Goal: Navigation & Orientation: Find specific page/section

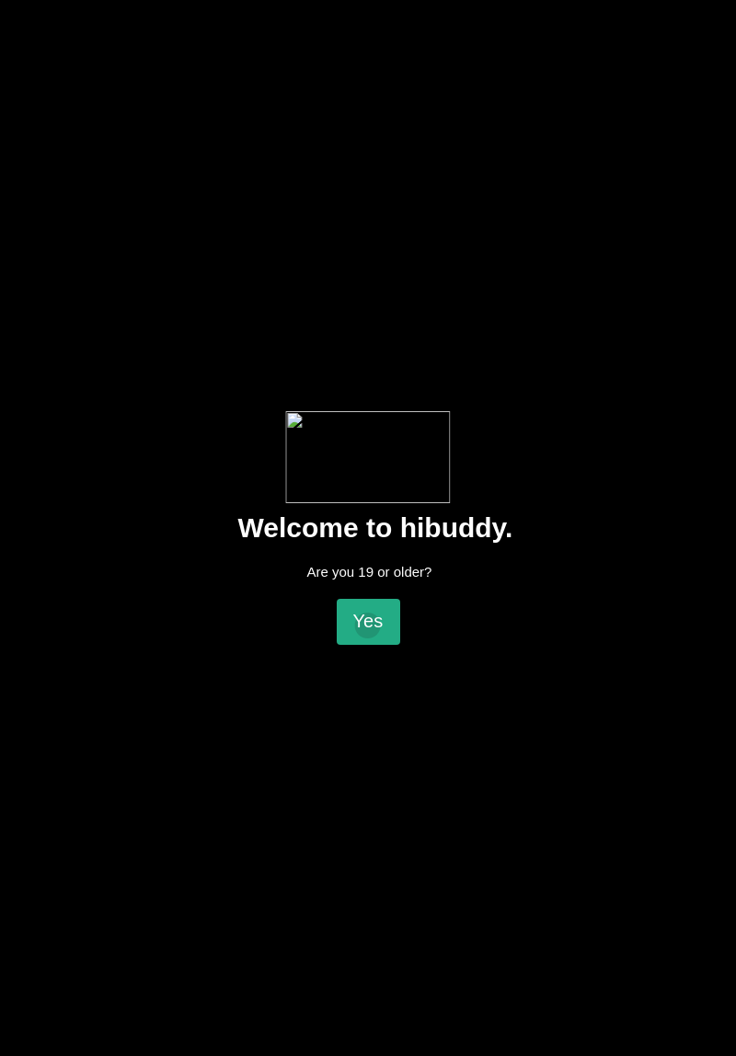
click at [367, 626] on flt-glass-pane at bounding box center [368, 528] width 736 height 1056
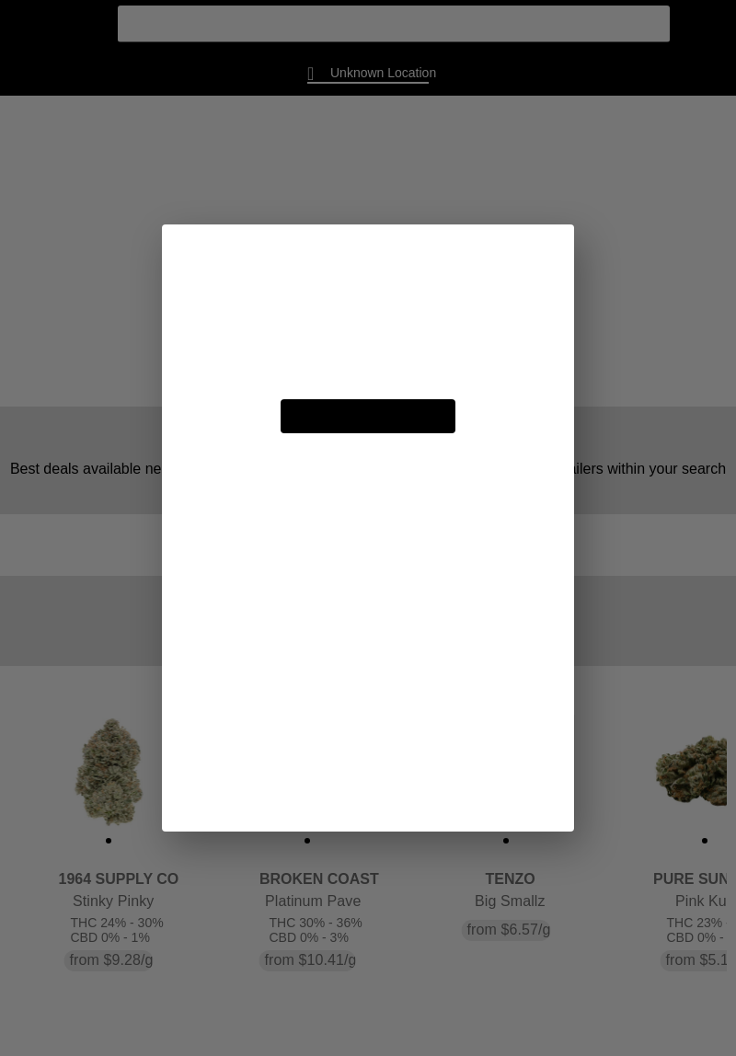
click at [413, 318] on flt-glass-pane at bounding box center [368, 528] width 736 height 1056
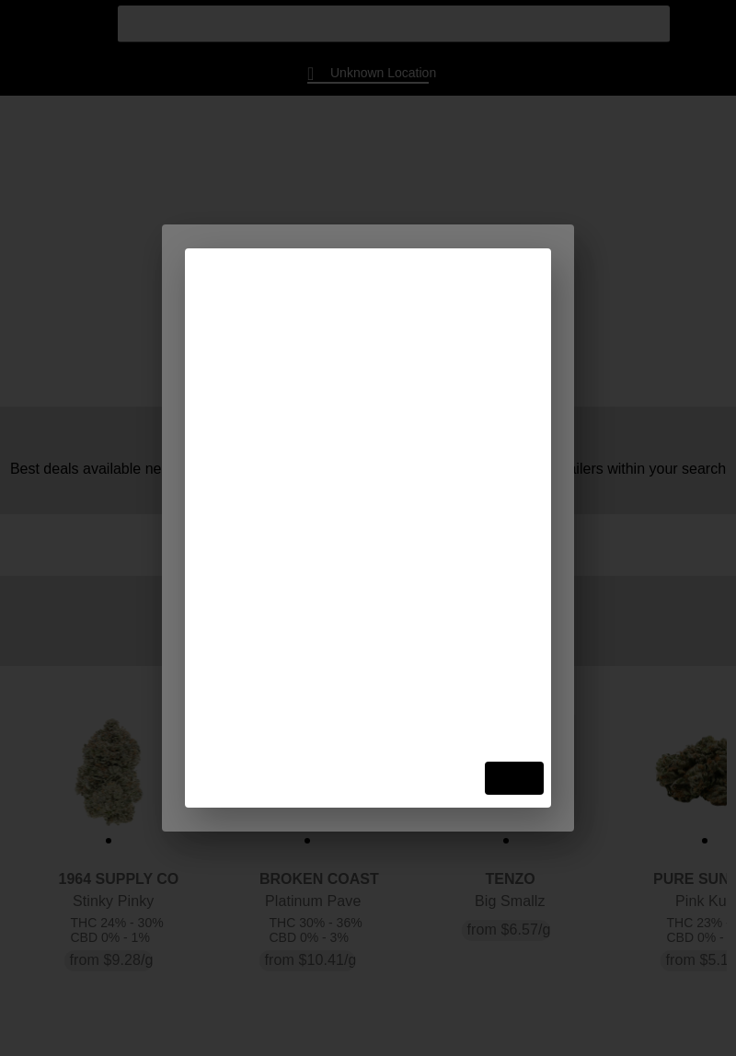
click at [538, 773] on flt-glass-pane at bounding box center [368, 528] width 736 height 1056
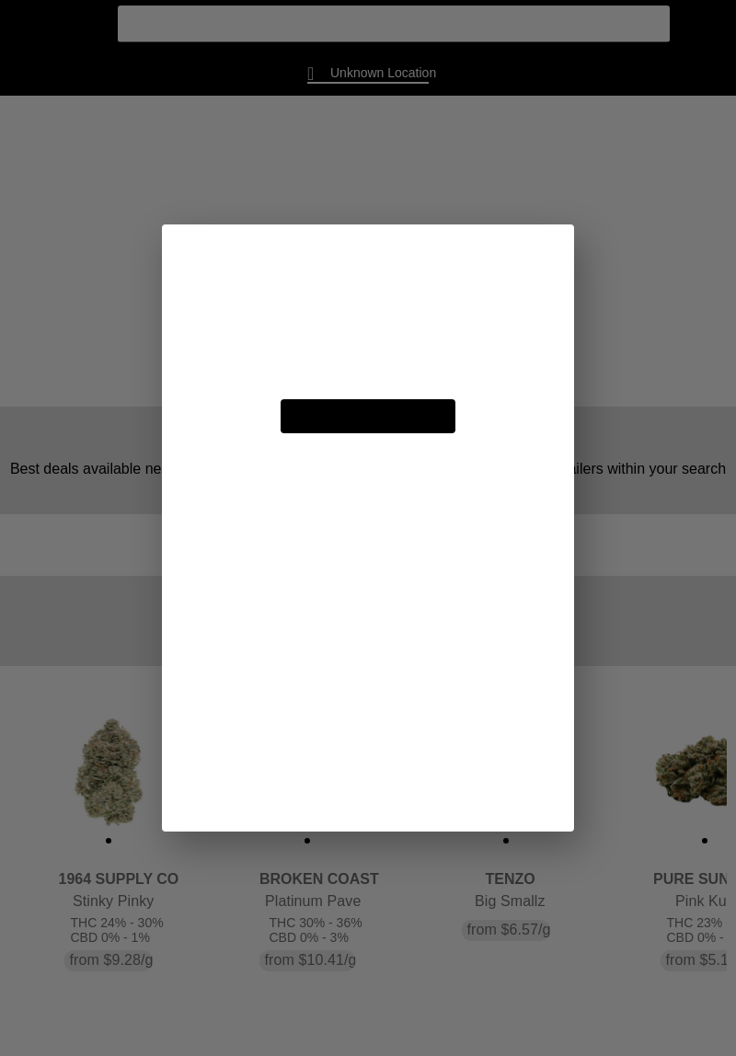
click at [429, 314] on flt-glass-pane at bounding box center [368, 528] width 736 height 1056
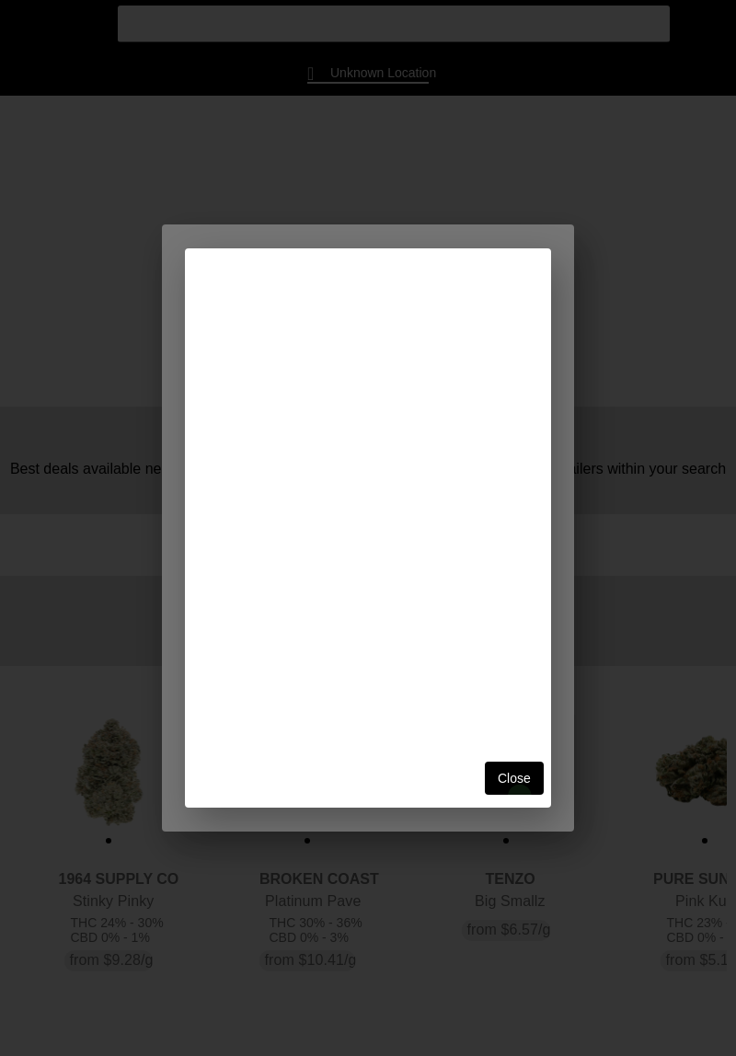
click at [520, 798] on flt-glass-pane at bounding box center [368, 528] width 736 height 1056
